Goal: Information Seeking & Learning: Learn about a topic

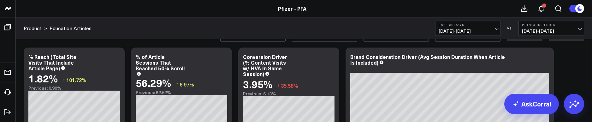
click at [36, 9] on div "Pfizer - PFA" at bounding box center [292, 8] width 585 height 7
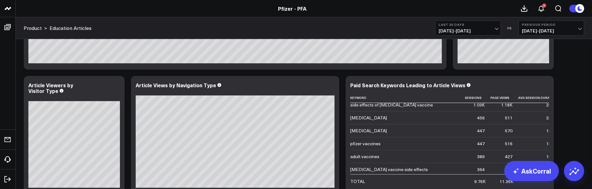
scroll to position [32, 0]
click at [84, 83] on div "Article Viewers by Visitor Type" at bounding box center [74, 87] width 92 height 11
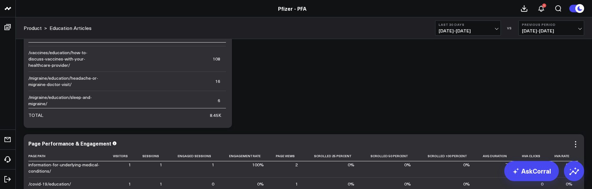
scroll to position [884, 0]
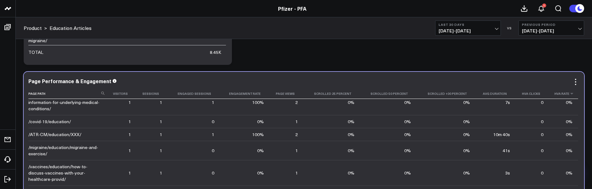
click at [559, 97] on th "Hva Rate" at bounding box center [563, 94] width 29 height 10
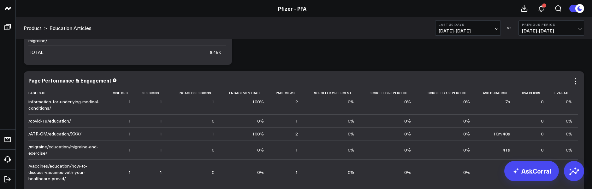
click at [113, 85] on div "Page Performance & Engagement" at bounding box center [303, 81] width 551 height 7
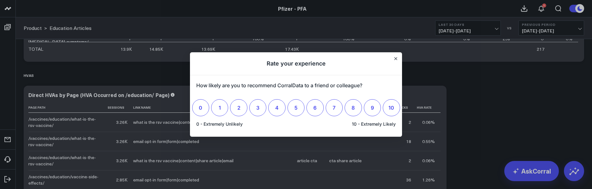
scroll to position [0, 0]
click at [398, 60] on button "Close" at bounding box center [395, 58] width 5 height 5
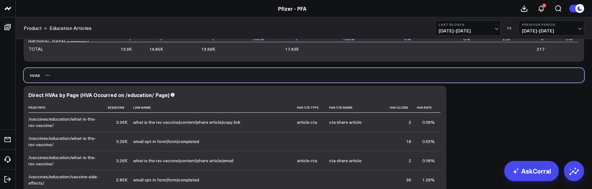
click at [200, 75] on div "HVAs" at bounding box center [304, 75] width 561 height 15
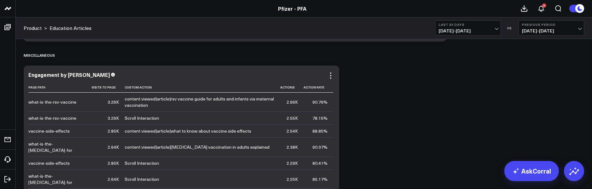
scroll to position [1800, 0]
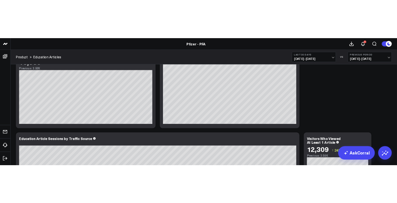
scroll to position [0, 0]
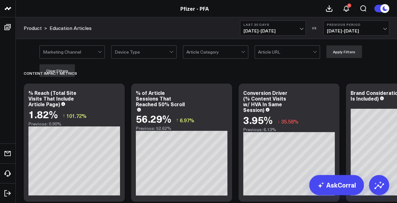
scroll to position [500, 0]
